Goal: Find specific page/section: Find specific page/section

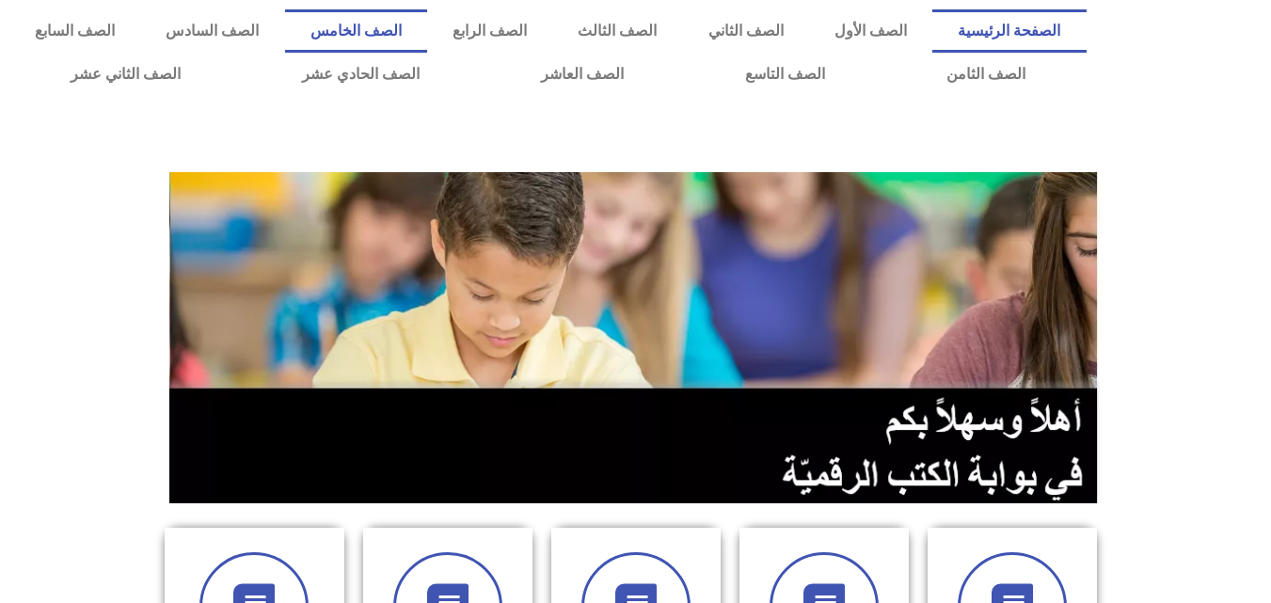
click at [427, 27] on link "الصف الخامس" at bounding box center [356, 30] width 142 height 43
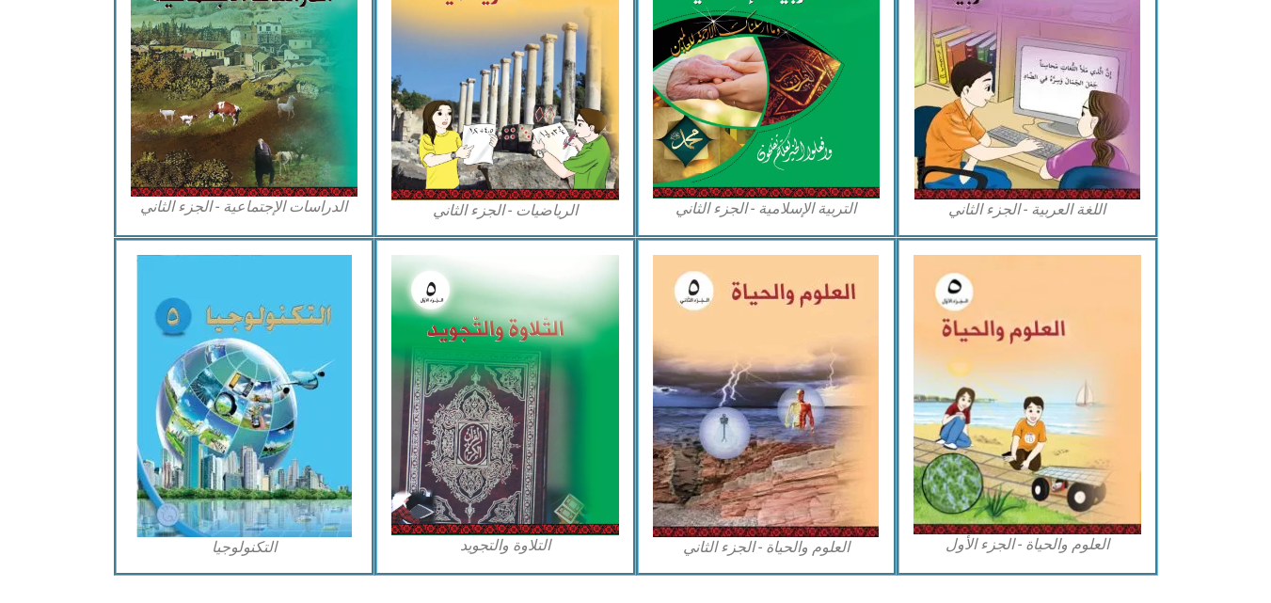
scroll to position [1035, 0]
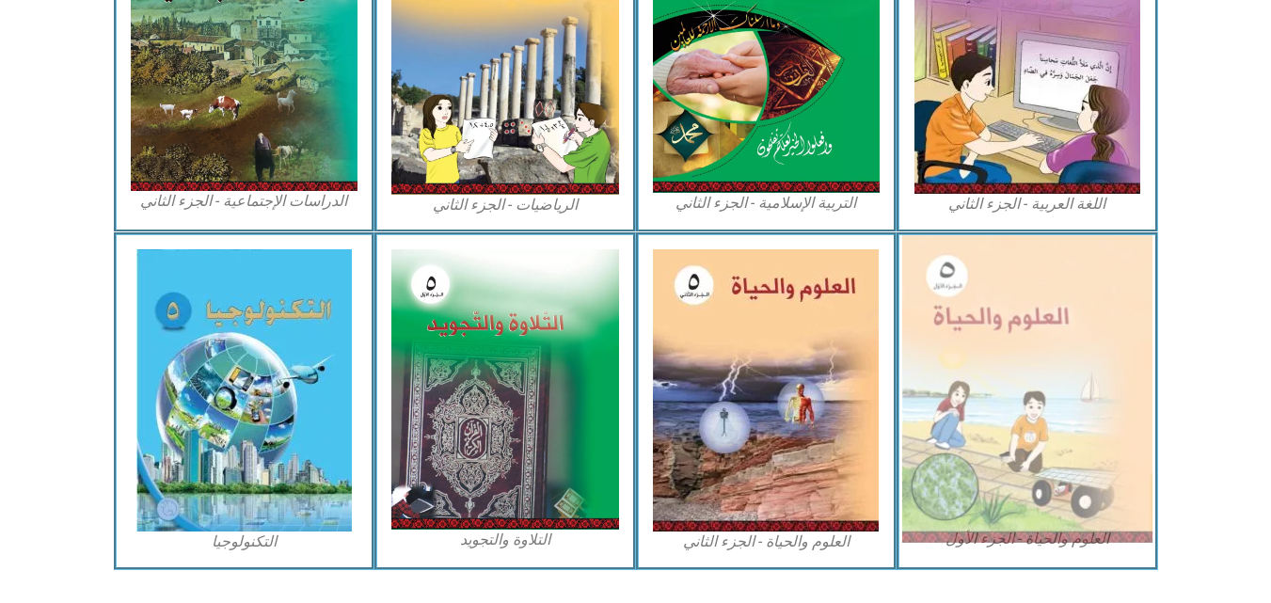
click at [1039, 365] on img at bounding box center [1027, 389] width 250 height 308
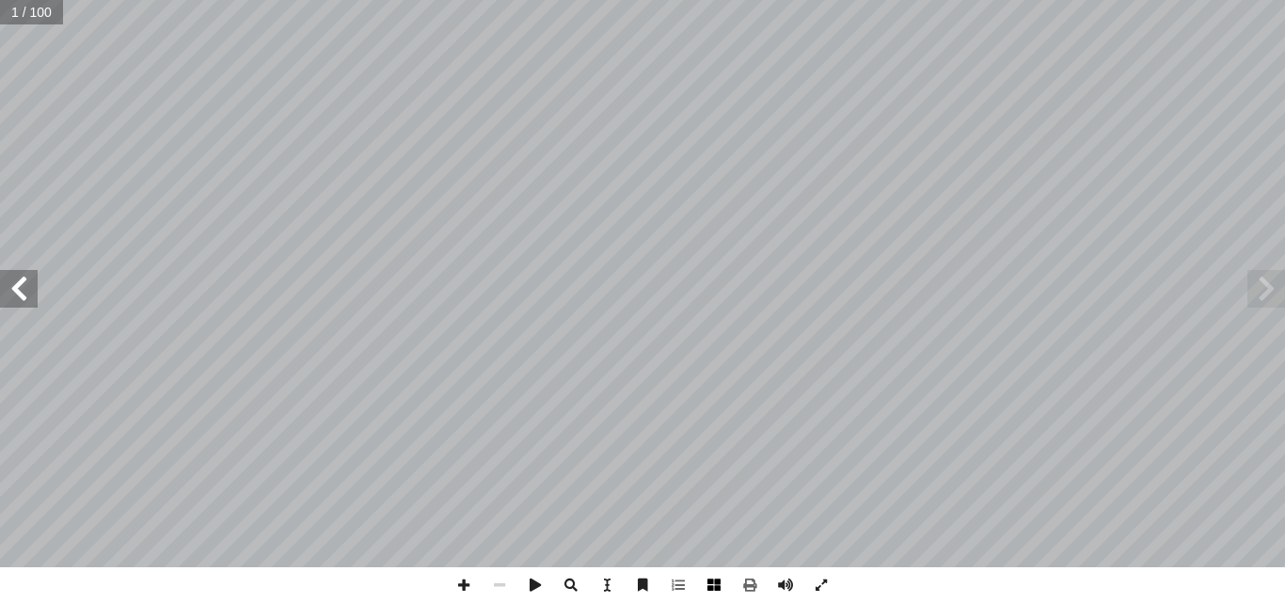
click at [706, 587] on span at bounding box center [714, 585] width 36 height 36
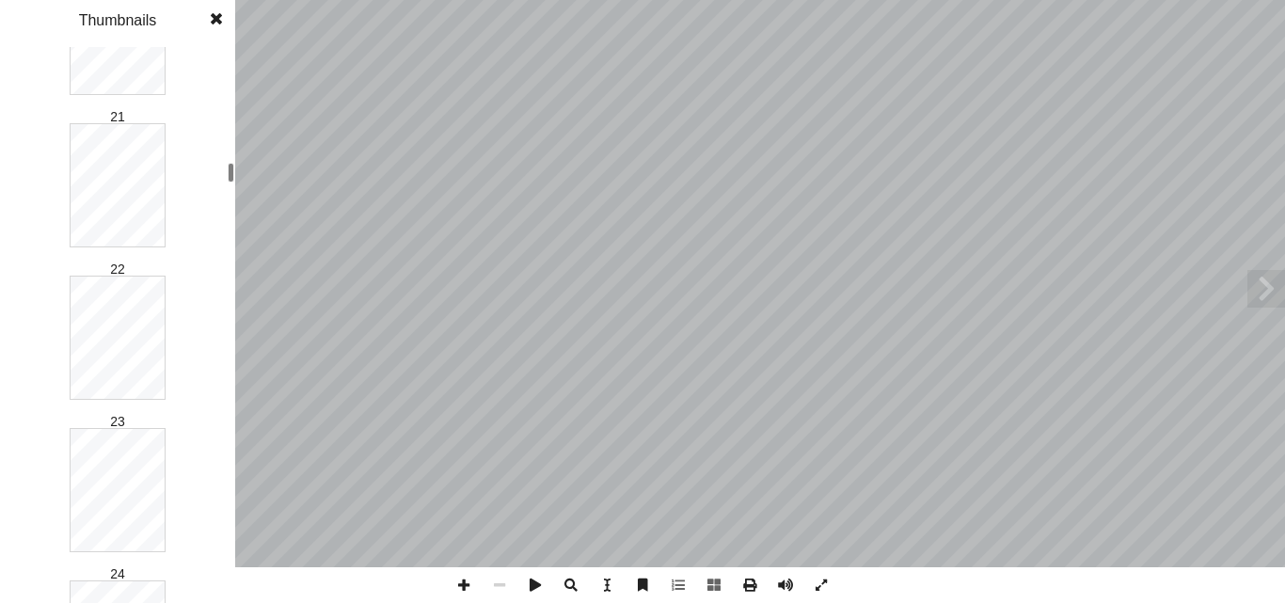
click at [244, 172] on div "العلوم والحياة ليف أ ا ّ فريق الـت ب ّ بو الر أ ا د. مروان ا) ً . جنان البرغوثي…" at bounding box center [642, 301] width 1285 height 603
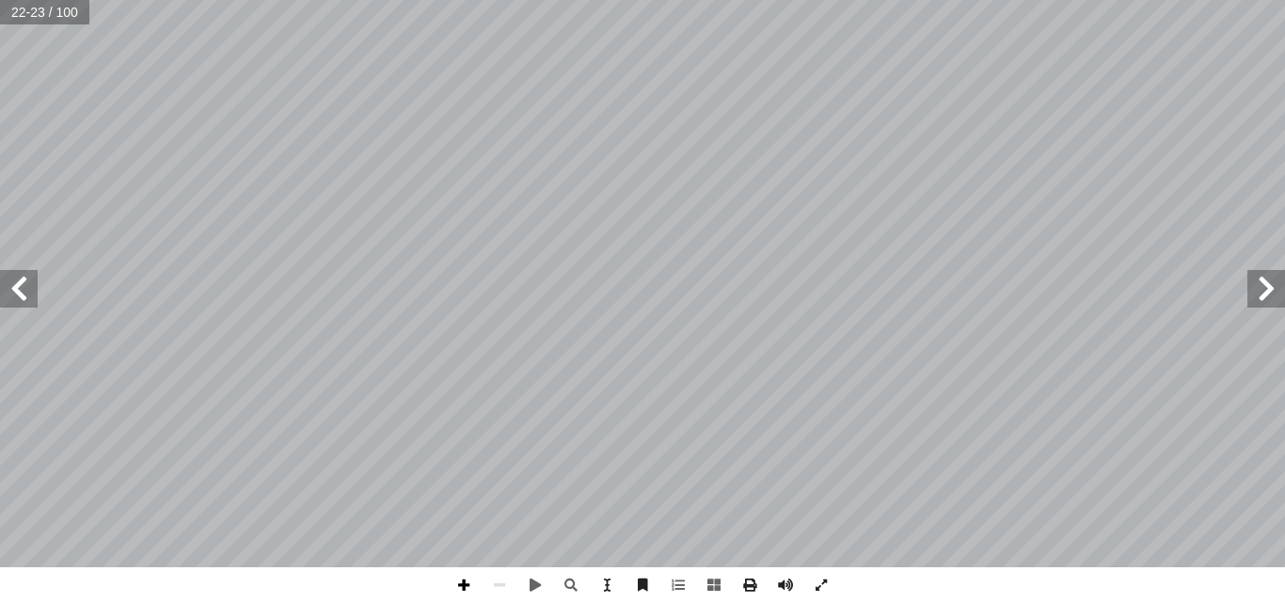
click at [469, 583] on span at bounding box center [464, 585] width 36 height 36
